Goal: Register for event/course

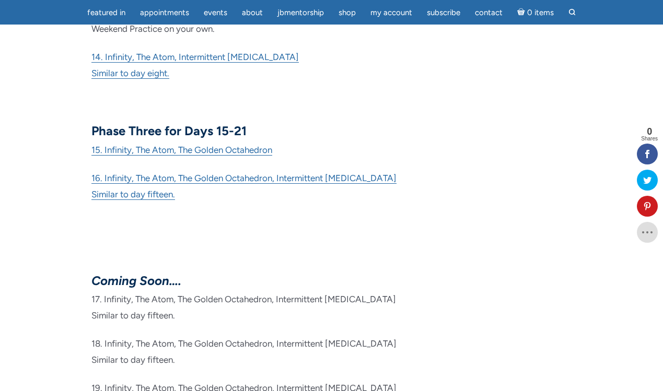
scroll to position [1038, 0]
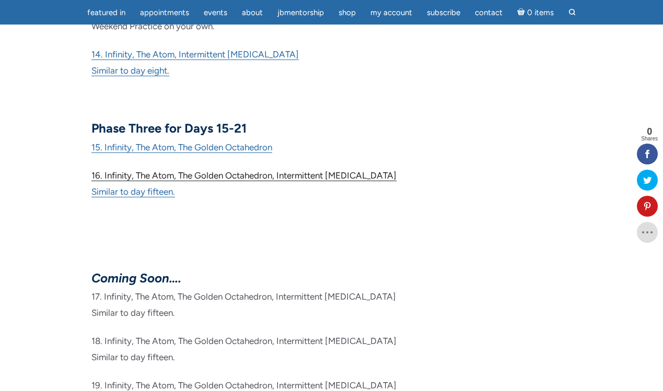
click at [197, 170] on link "16. Infinity, The Atom, The Golden Octahedron, Intermittent [MEDICAL_DATA]" at bounding box center [243, 175] width 305 height 11
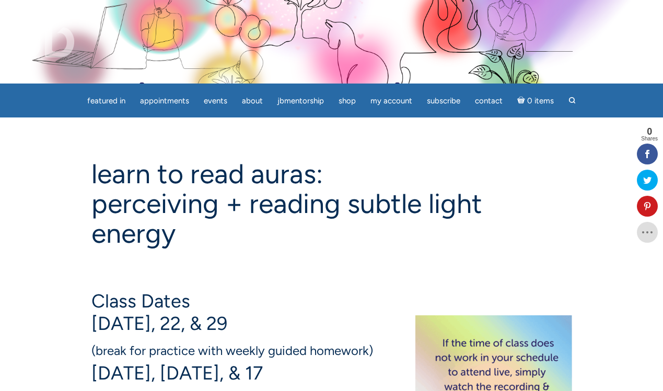
click at [51, 28] on img at bounding box center [45, 37] width 59 height 42
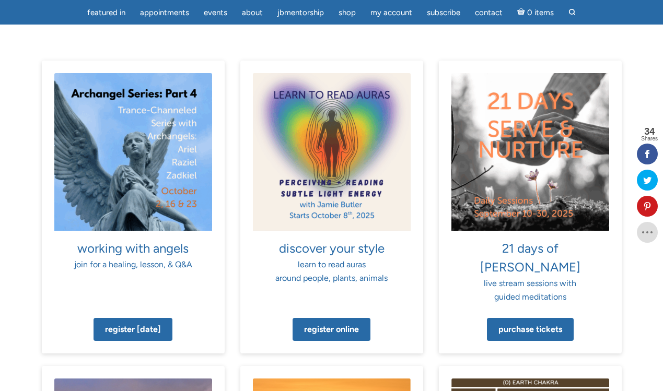
scroll to position [631, 0]
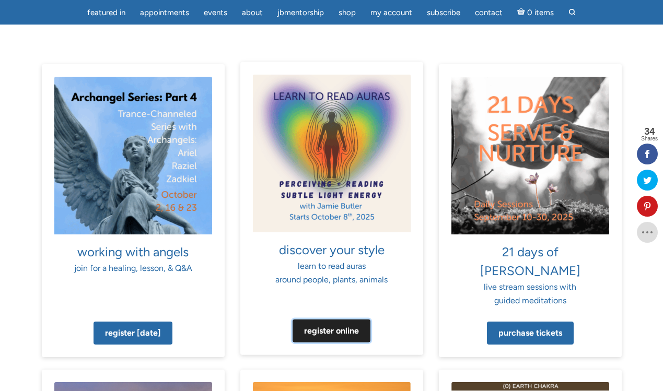
click at [321, 320] on link "Register online" at bounding box center [331, 331] width 78 height 23
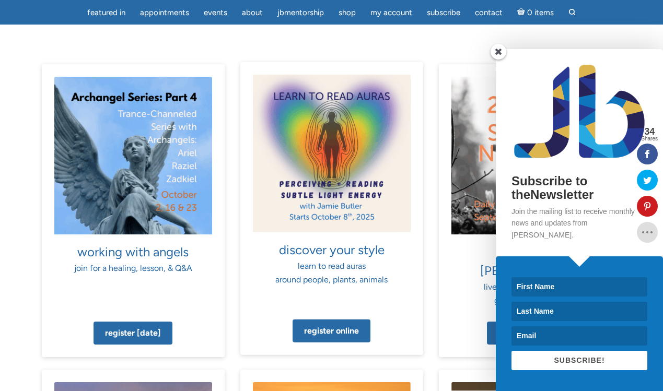
click at [319, 137] on img at bounding box center [332, 154] width 158 height 158
click at [319, 165] on img at bounding box center [332, 154] width 158 height 158
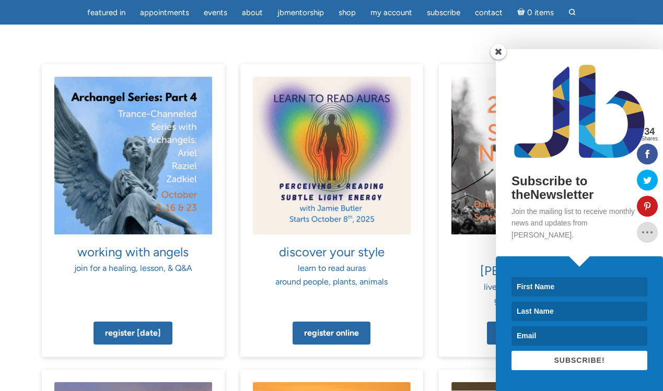
click at [500, 60] on span at bounding box center [498, 52] width 16 height 16
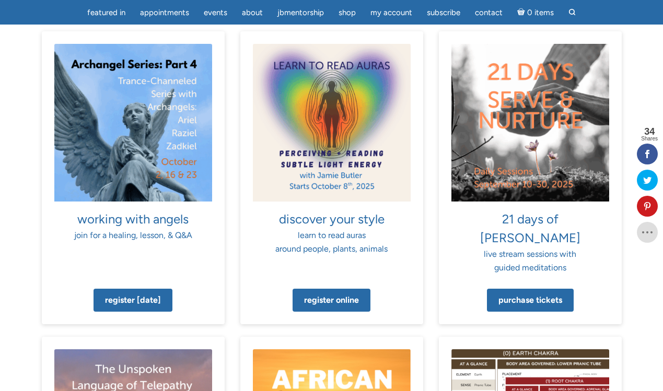
scroll to position [662, 0]
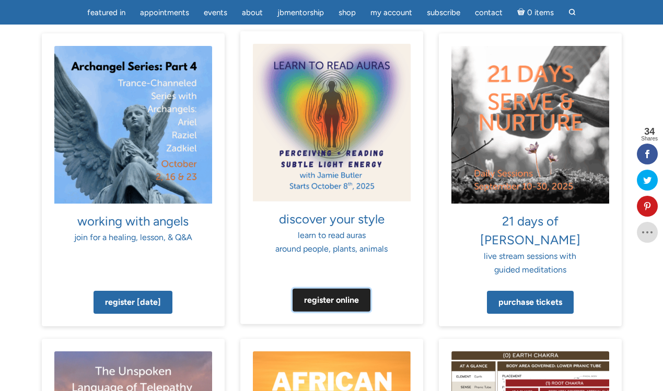
click at [316, 289] on link "Register online" at bounding box center [331, 300] width 78 height 23
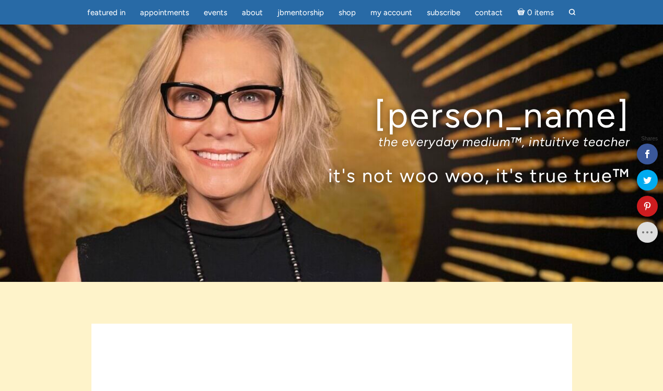
scroll to position [696, 0]
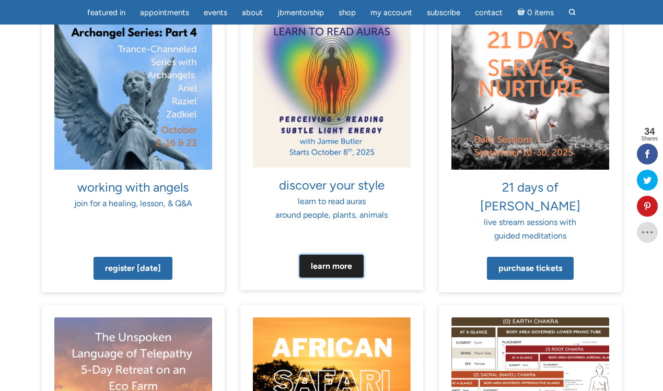
click at [338, 255] on link "Learn more" at bounding box center [331, 266] width 64 height 23
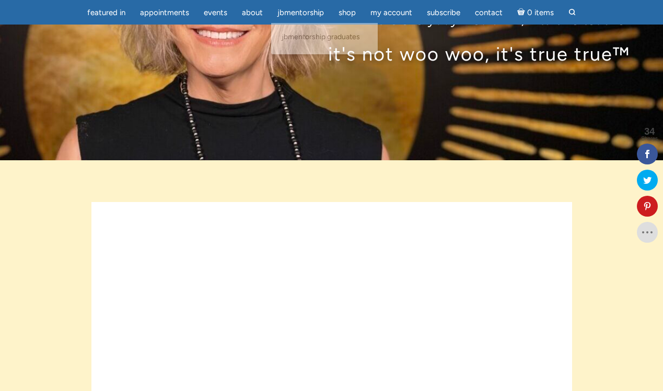
scroll to position [132, 0]
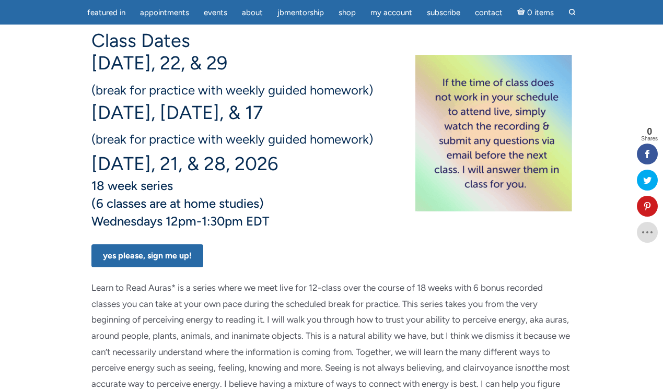
scroll to position [228, 0]
